Goal: Transaction & Acquisition: Purchase product/service

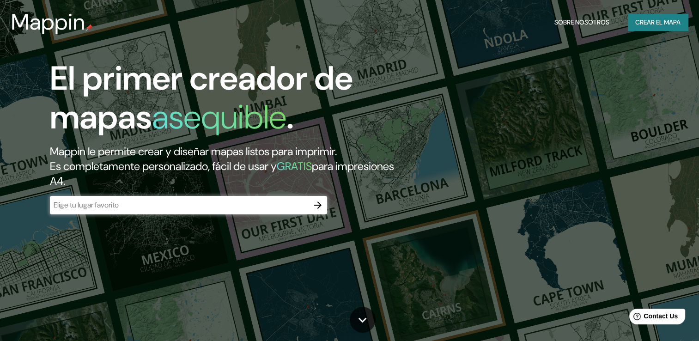
click at [285, 206] on input "text" at bounding box center [179, 204] width 259 height 11
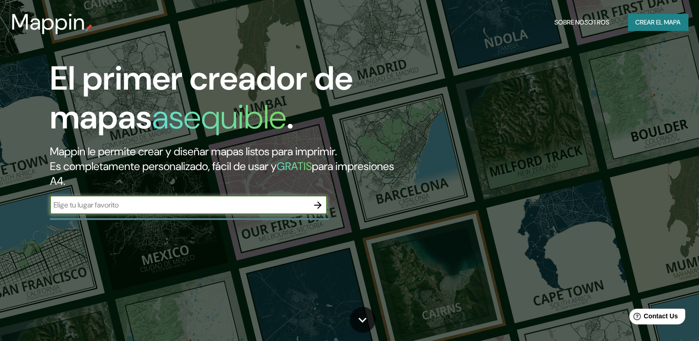
click at [321, 205] on icon "button" at bounding box center [317, 204] width 11 height 11
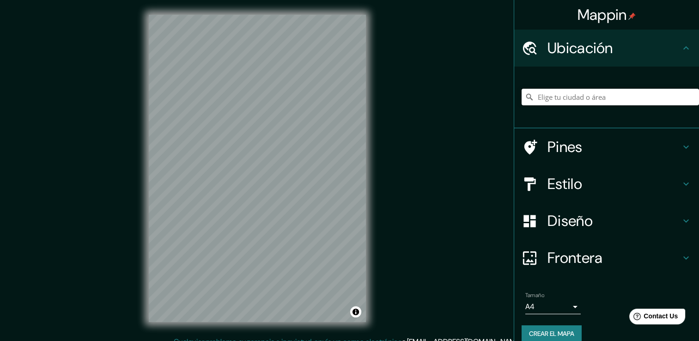
click at [603, 96] on input "Elige tu ciudad o área" at bounding box center [609, 97] width 177 height 17
click at [616, 87] on div at bounding box center [609, 97] width 177 height 46
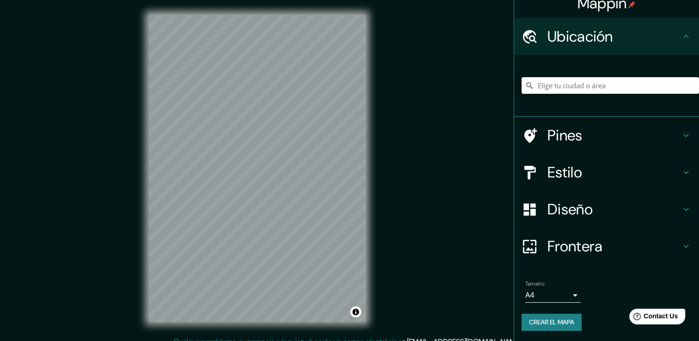
click at [611, 89] on input "Elige tu ciudad o área" at bounding box center [609, 85] width 177 height 17
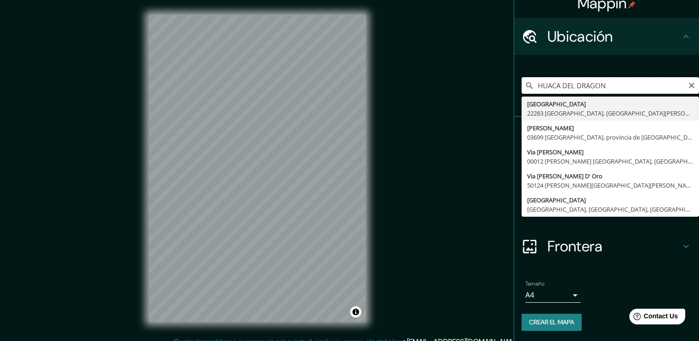
click at [613, 88] on input "HUACA DEL DRAGON" at bounding box center [609, 85] width 177 height 17
type input "La Esperanza, [GEOGRAPHIC_DATA], [GEOGRAPHIC_DATA]"
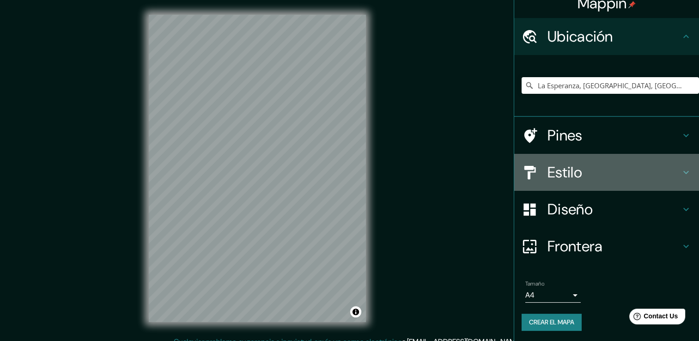
click at [567, 173] on h4 "Estilo" at bounding box center [613, 172] width 133 height 18
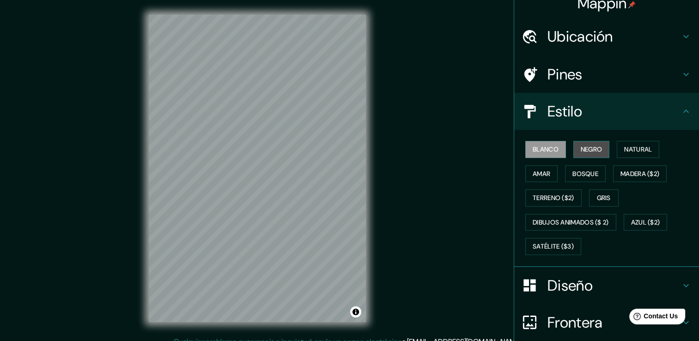
click at [584, 147] on font "Negro" at bounding box center [591, 150] width 22 height 12
click at [641, 148] on font "Natural" at bounding box center [638, 150] width 28 height 12
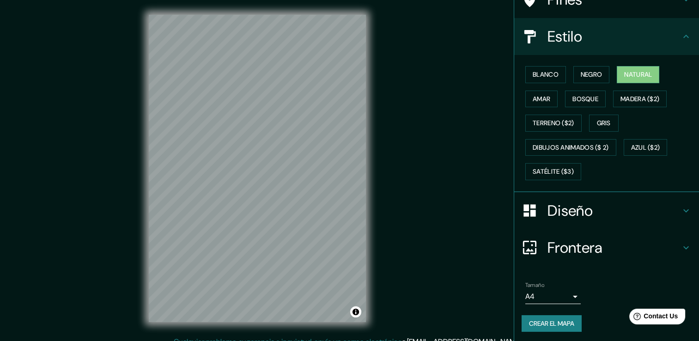
scroll to position [85, 0]
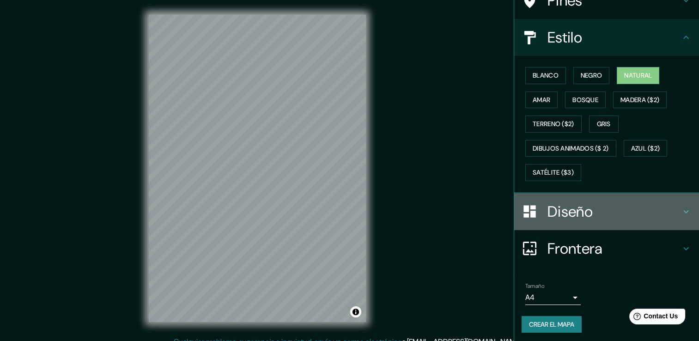
click at [681, 208] on icon at bounding box center [685, 211] width 11 height 11
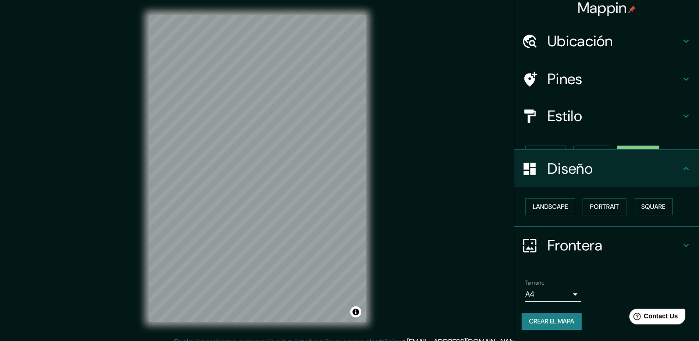
scroll to position [0, 0]
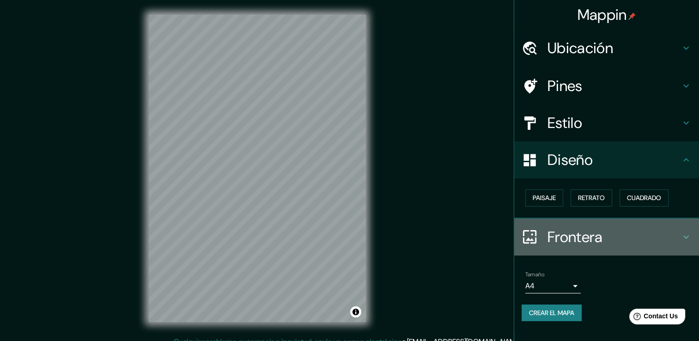
click at [685, 234] on icon at bounding box center [685, 236] width 11 height 11
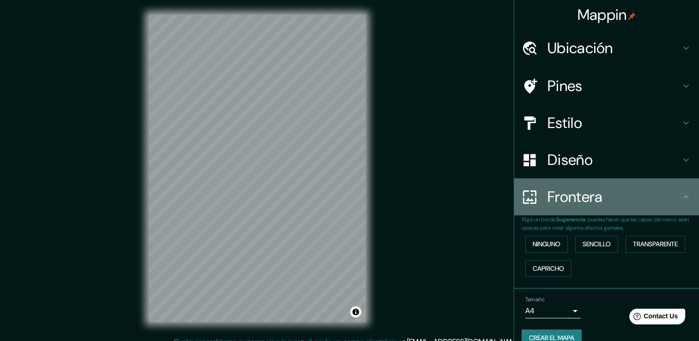
click at [676, 204] on div "Frontera" at bounding box center [606, 196] width 185 height 37
click at [680, 198] on icon at bounding box center [685, 196] width 11 height 11
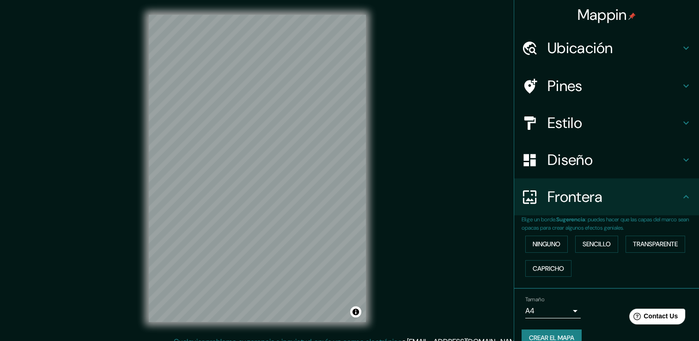
scroll to position [15, 0]
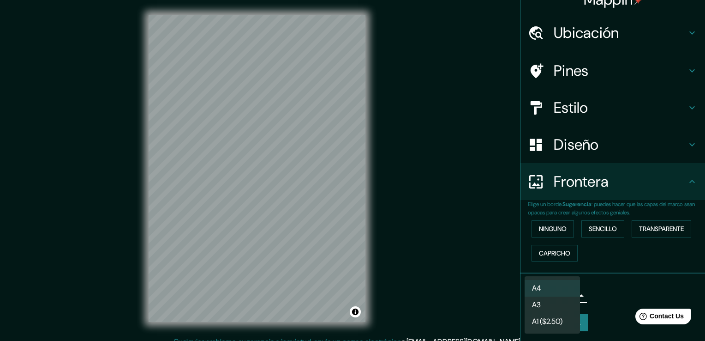
click at [568, 295] on body "Mappin Ubicación [GEOGRAPHIC_DATA], [GEOGRAPHIC_DATA], [GEOGRAPHIC_DATA] Pines …" at bounding box center [352, 170] width 705 height 341
click at [540, 304] on font "A3" at bounding box center [536, 304] width 9 height 11
type input "a4"
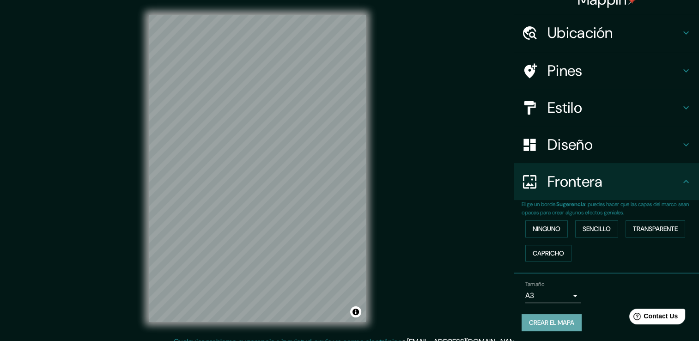
click at [543, 319] on font "Crear el mapa" at bounding box center [551, 323] width 45 height 12
click at [543, 319] on div "Crear el mapa" at bounding box center [606, 322] width 170 height 17
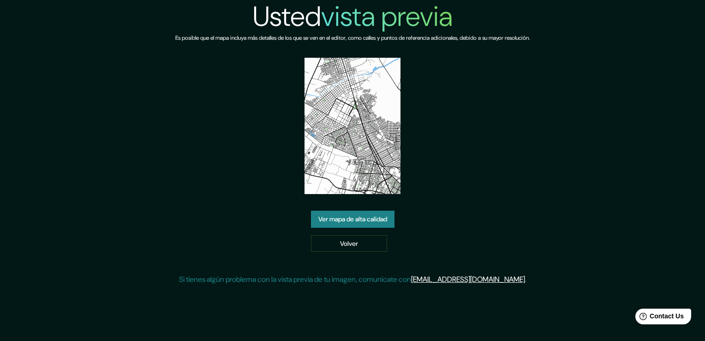
click at [360, 224] on link "Ver mapa de alta calidad" at bounding box center [353, 219] width 84 height 17
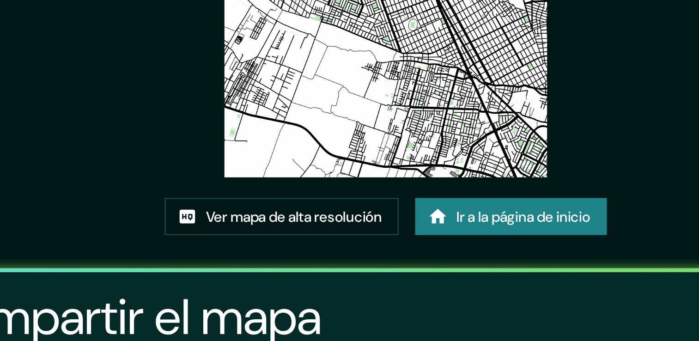
scroll to position [6, 0]
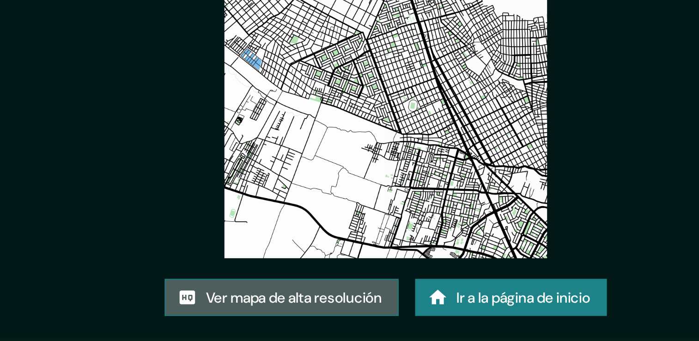
click at [295, 255] on font "Ver mapa de alta resolución" at bounding box center [308, 257] width 79 height 12
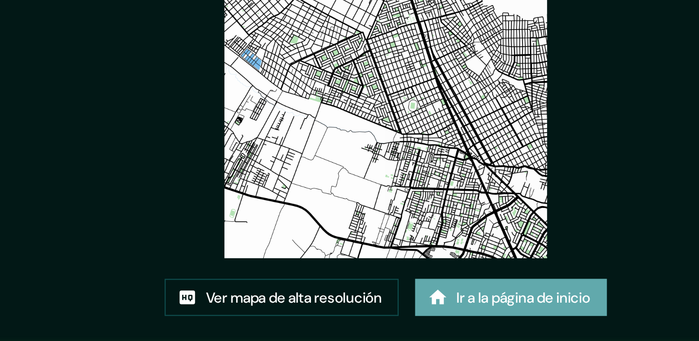
click at [389, 251] on font "Ir a la página de inicio" at bounding box center [411, 257] width 60 height 12
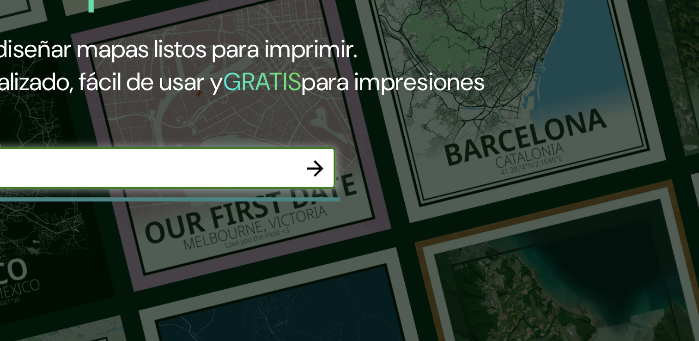
scroll to position [45, 0]
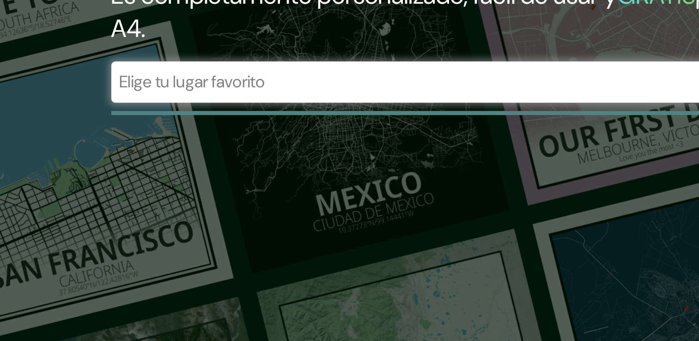
click at [221, 216] on div "El primer creador de mapas asequible . Mappin le permite crear y diseñar mapas …" at bounding box center [349, 125] width 699 height 341
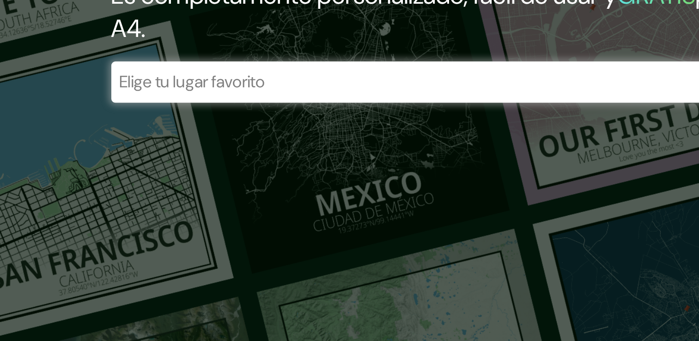
click at [221, 216] on div "El primer creador de mapas asequible . Mappin le permite crear y diseñar mapas …" at bounding box center [349, 125] width 699 height 341
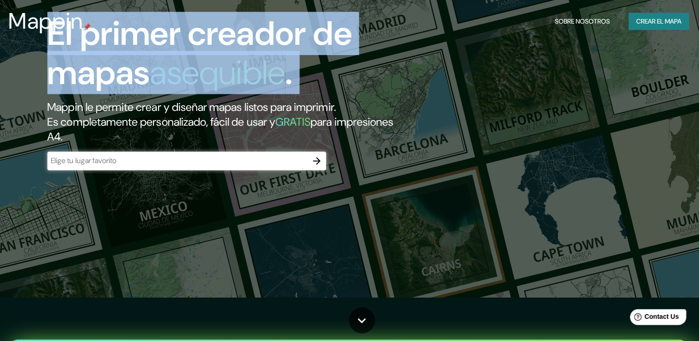
scroll to position [44, 0]
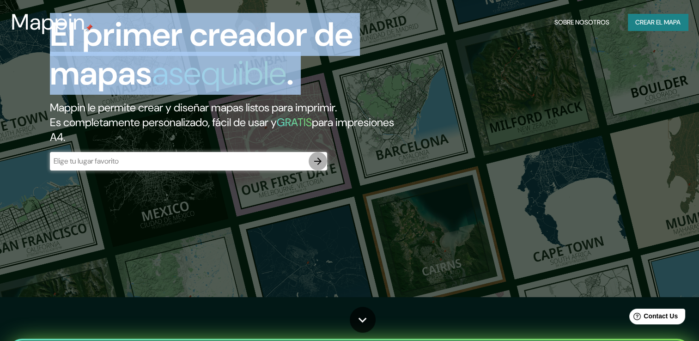
click at [312, 163] on icon "button" at bounding box center [317, 161] width 11 height 11
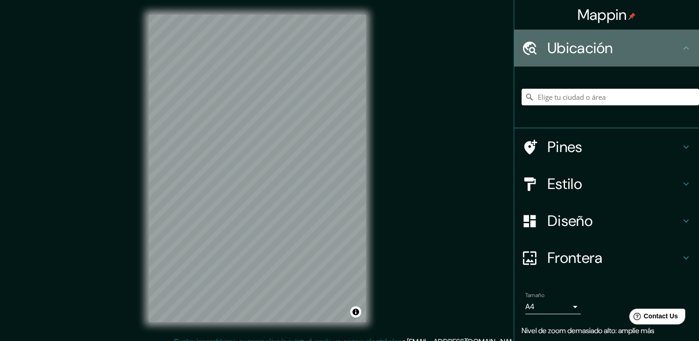
click at [680, 49] on icon at bounding box center [685, 47] width 11 height 11
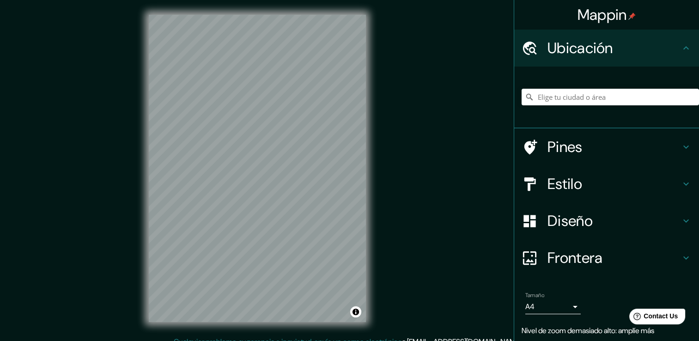
click at [680, 49] on icon at bounding box center [685, 47] width 11 height 11
click at [613, 101] on input "Elige tu ciudad o área" at bounding box center [609, 97] width 177 height 17
click at [590, 97] on input "Elige tu ciudad o área" at bounding box center [609, 97] width 177 height 17
click at [565, 99] on input "Elige tu ciudad o área" at bounding box center [609, 97] width 177 height 17
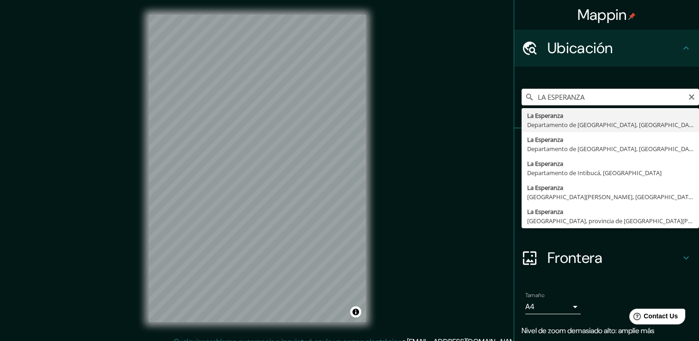
type input "La Esperanza, [GEOGRAPHIC_DATA], [GEOGRAPHIC_DATA]"
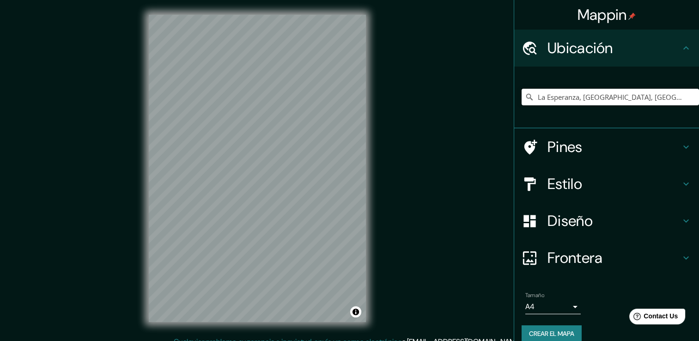
scroll to position [12, 0]
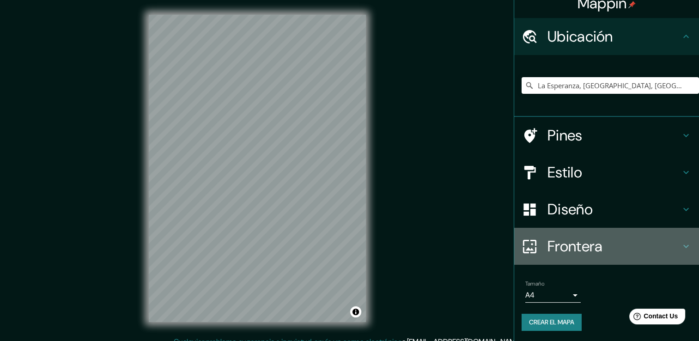
click at [680, 248] on icon at bounding box center [685, 246] width 11 height 11
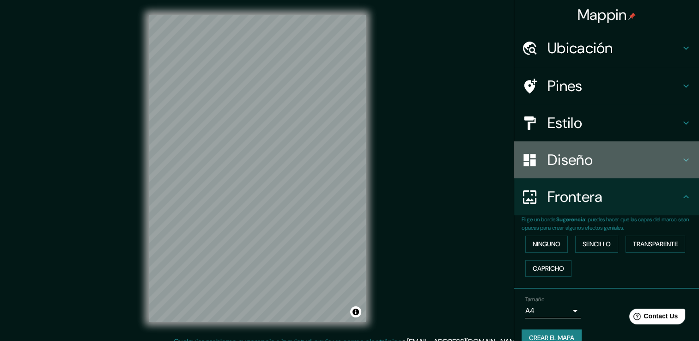
click at [680, 162] on icon at bounding box center [685, 159] width 11 height 11
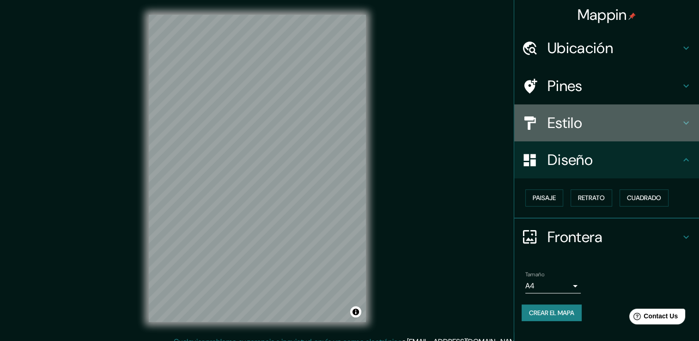
click at [688, 123] on icon at bounding box center [685, 122] width 11 height 11
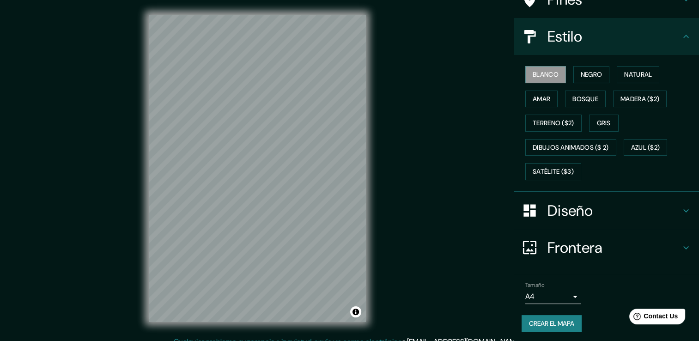
scroll to position [86, 0]
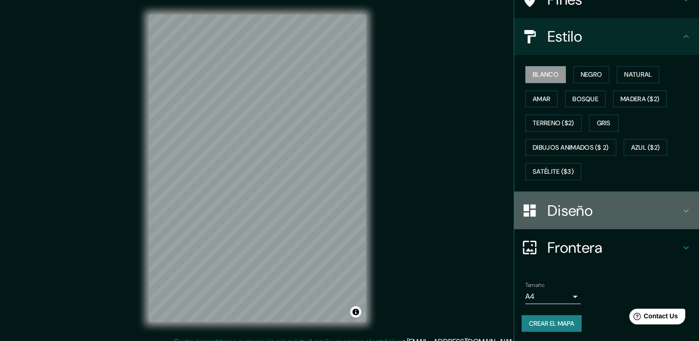
click at [680, 205] on icon at bounding box center [685, 210] width 11 height 11
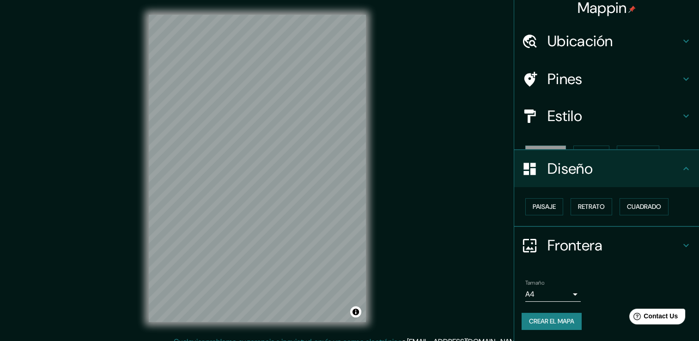
scroll to position [0, 0]
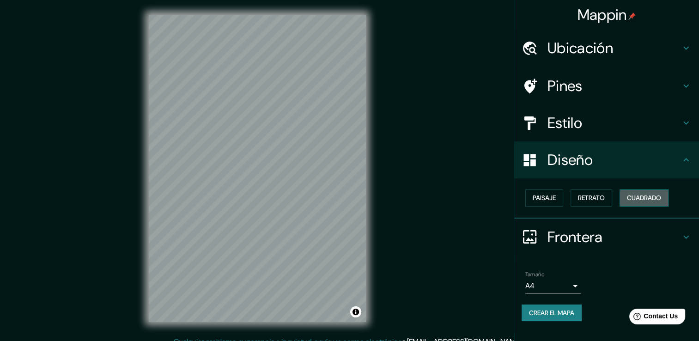
click at [644, 199] on font "Cuadrado" at bounding box center [644, 198] width 34 height 12
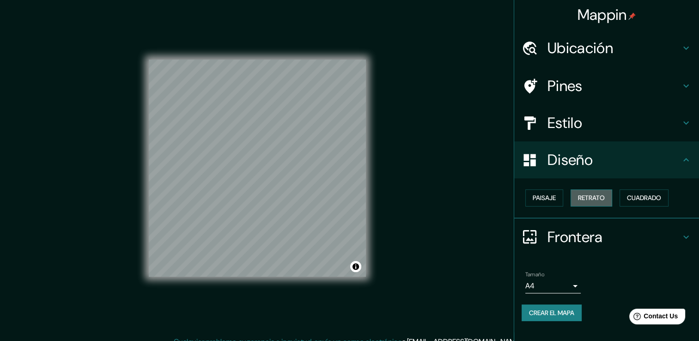
click at [603, 196] on font "Retrato" at bounding box center [591, 198] width 27 height 12
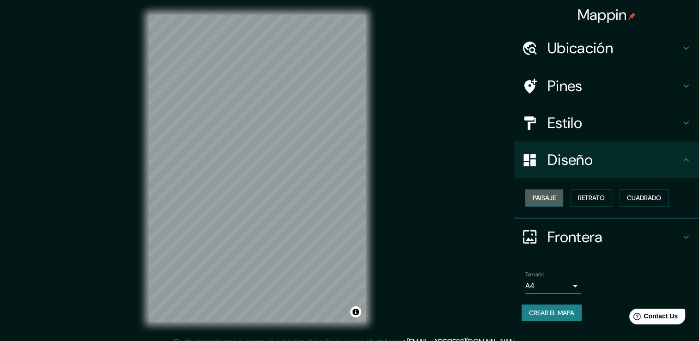
click at [548, 198] on font "Paisaje" at bounding box center [543, 198] width 23 height 12
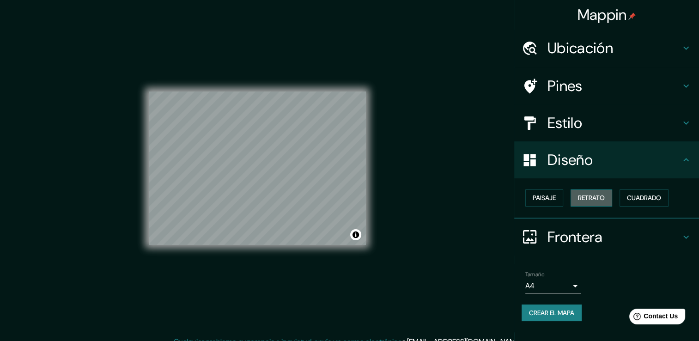
click at [585, 193] on font "Retrato" at bounding box center [591, 198] width 27 height 12
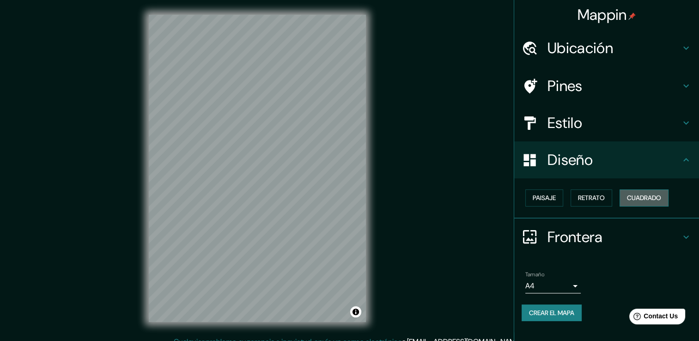
click at [623, 197] on button "Cuadrado" at bounding box center [643, 197] width 49 height 17
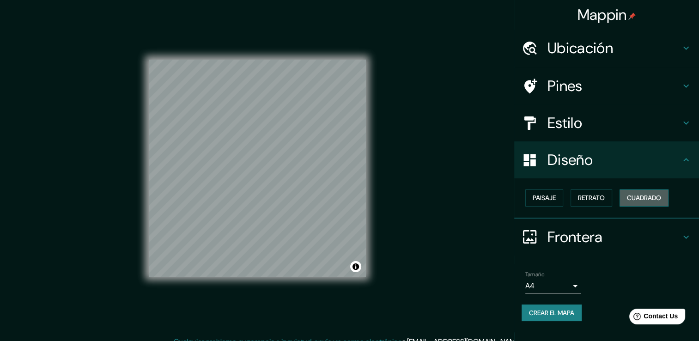
click at [623, 197] on button "Cuadrado" at bounding box center [643, 197] width 49 height 17
click at [602, 200] on font "Retrato" at bounding box center [591, 198] width 27 height 12
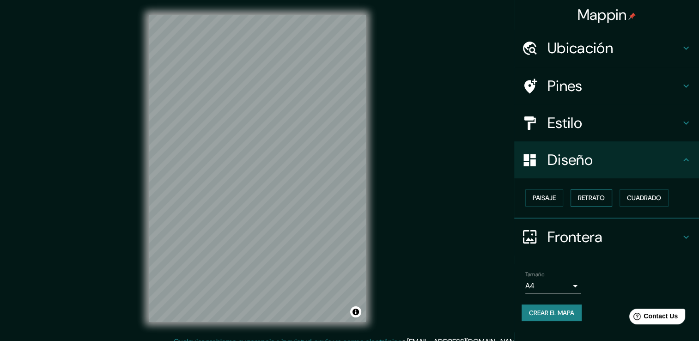
scroll to position [10, 0]
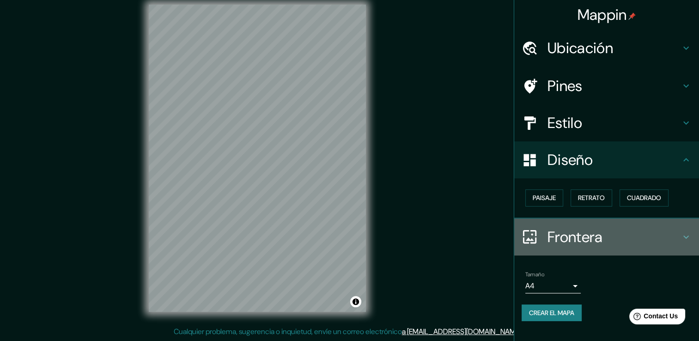
click at [645, 230] on h4 "Frontera" at bounding box center [613, 237] width 133 height 18
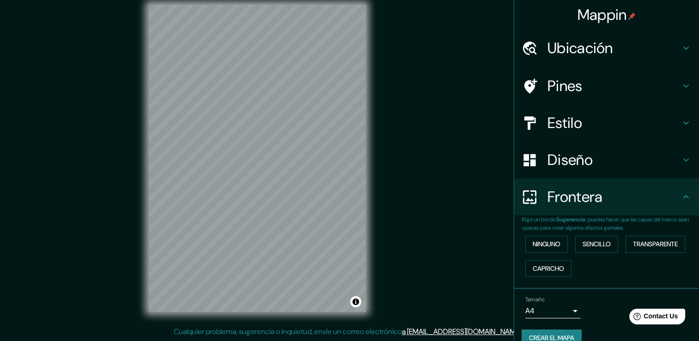
scroll to position [0, 0]
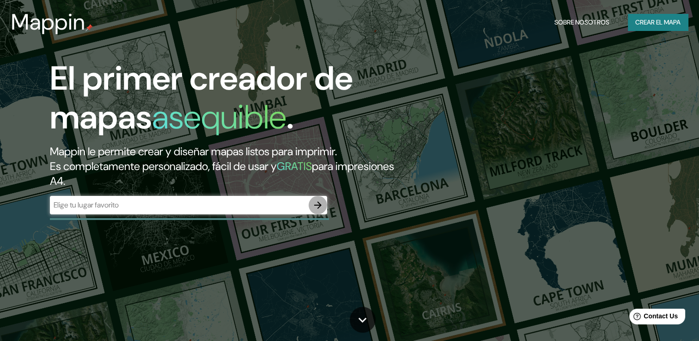
click at [316, 205] on icon "button" at bounding box center [317, 204] width 11 height 11
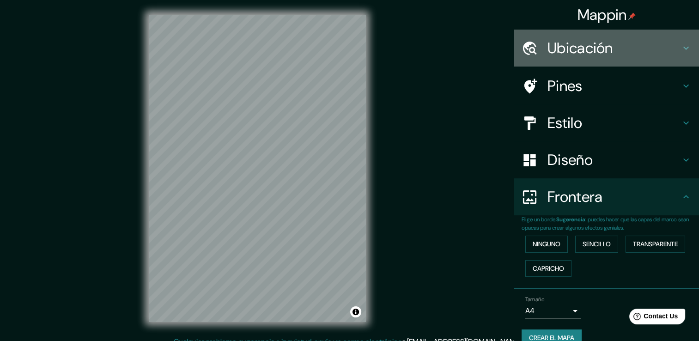
click at [683, 48] on icon at bounding box center [686, 48] width 6 height 3
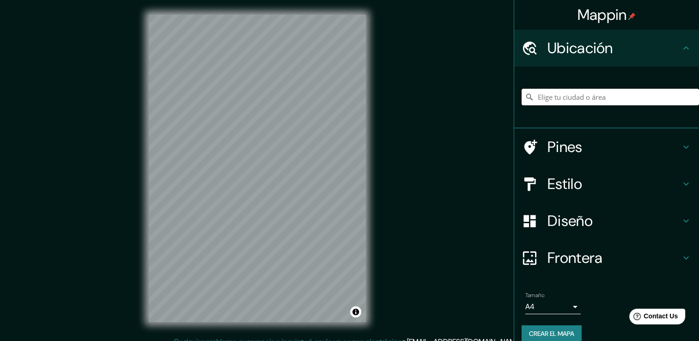
click at [613, 100] on input "Elige tu ciudad o área" at bounding box center [609, 97] width 177 height 17
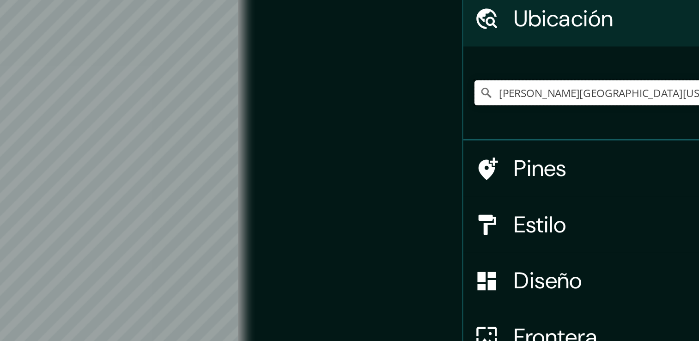
click at [615, 92] on input "Rocky Ford, Colorado 81067, Estados Unidos" at bounding box center [609, 95] width 177 height 17
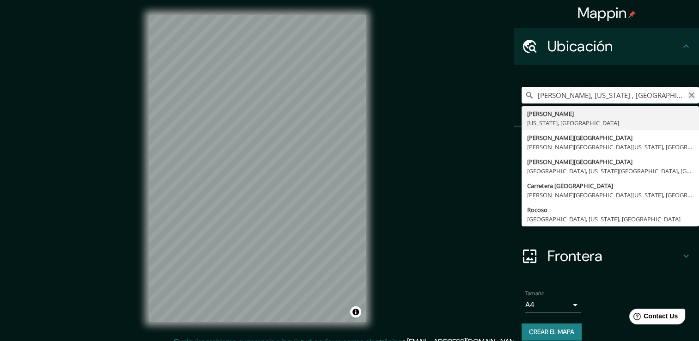
type input "Rocky Ford, Colorado , Estados Unidos"
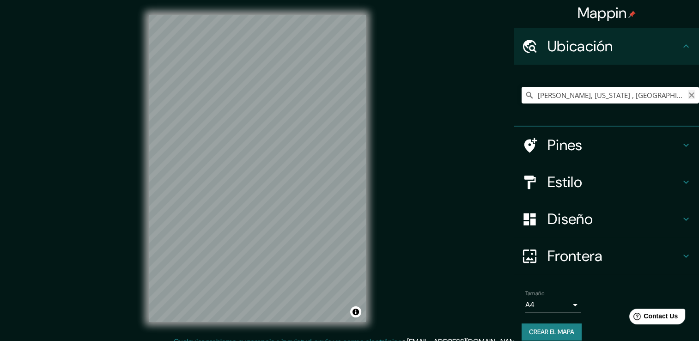
click at [687, 97] on icon "Claro" at bounding box center [690, 94] width 7 height 7
click at [548, 93] on input "Elige tu ciudad o área" at bounding box center [609, 95] width 177 height 17
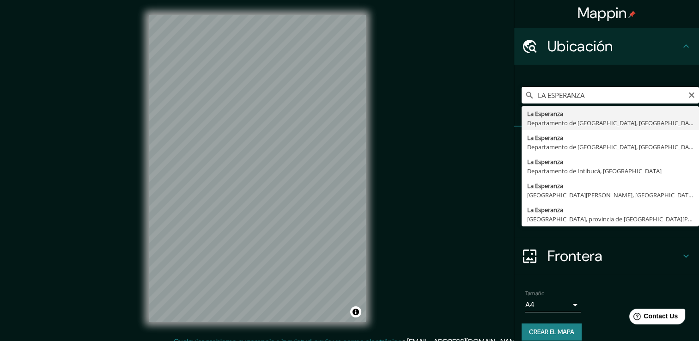
type input "La Esperanza, [GEOGRAPHIC_DATA], [GEOGRAPHIC_DATA]"
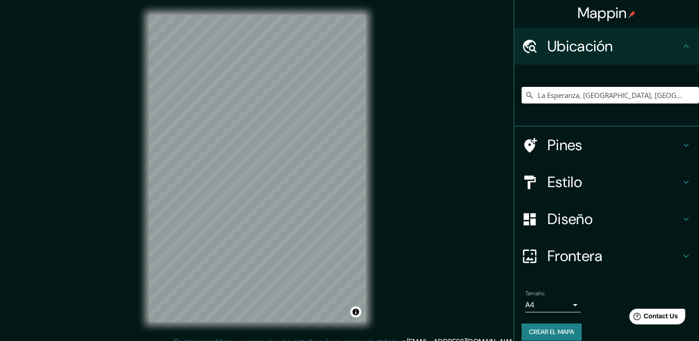
click at [548, 192] on div "Estilo" at bounding box center [606, 181] width 185 height 37
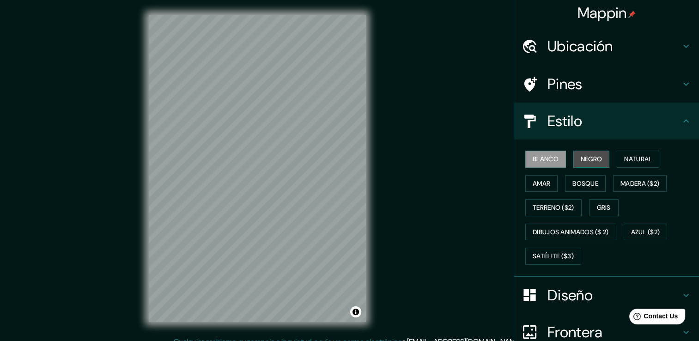
click at [581, 155] on font "Negro" at bounding box center [591, 159] width 22 height 12
